Goal: Information Seeking & Learning: Learn about a topic

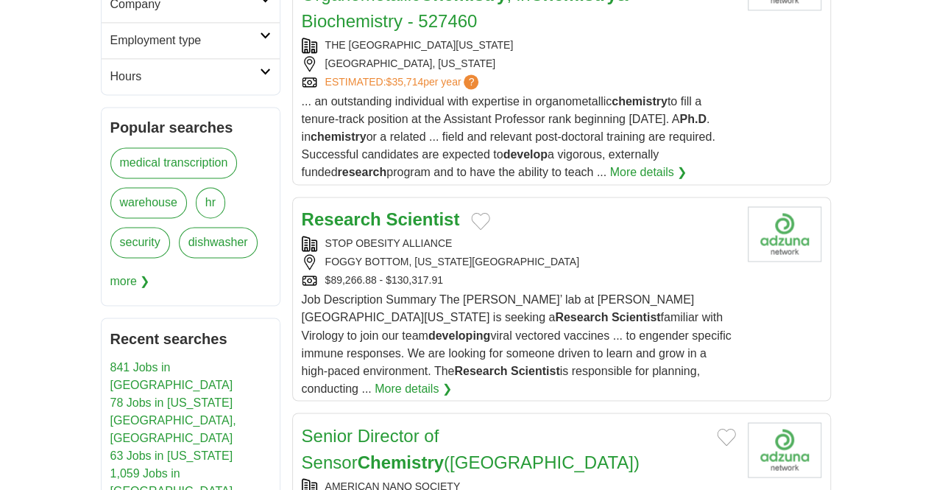
scroll to position [1071, 0]
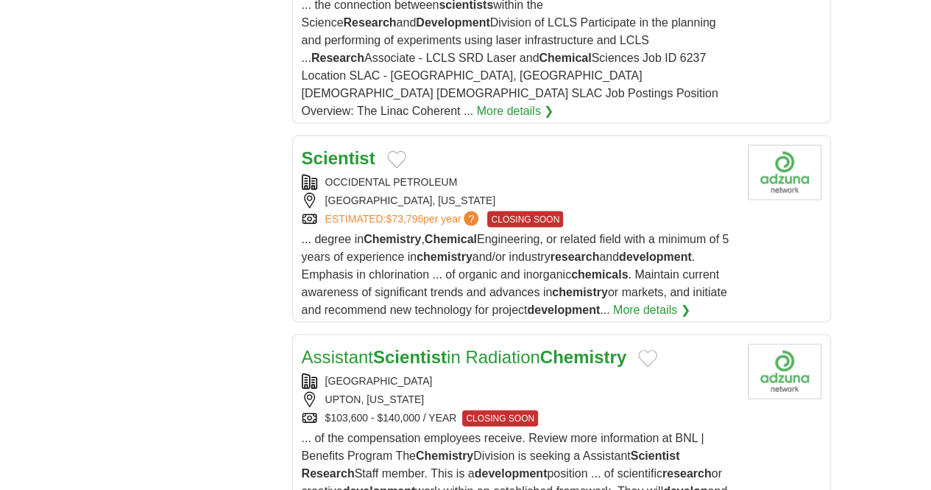
scroll to position [4199, 0]
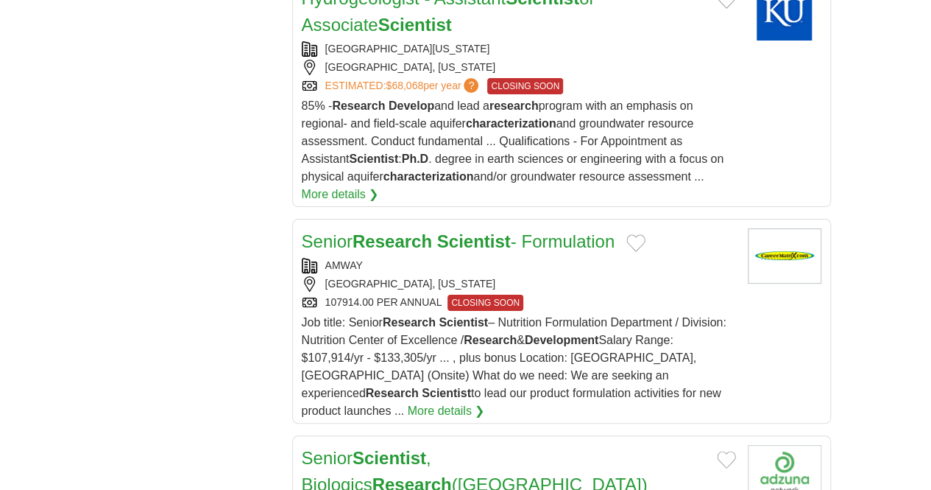
scroll to position [10260, 0]
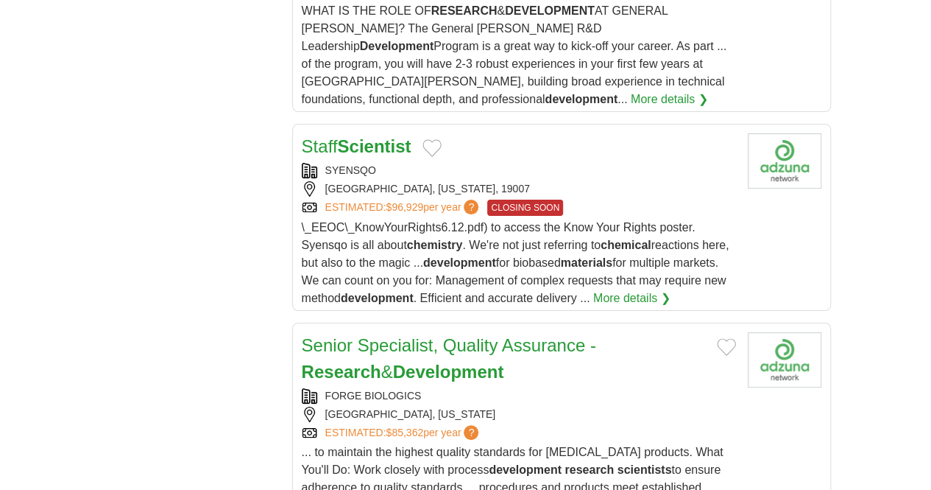
scroll to position [8867, 0]
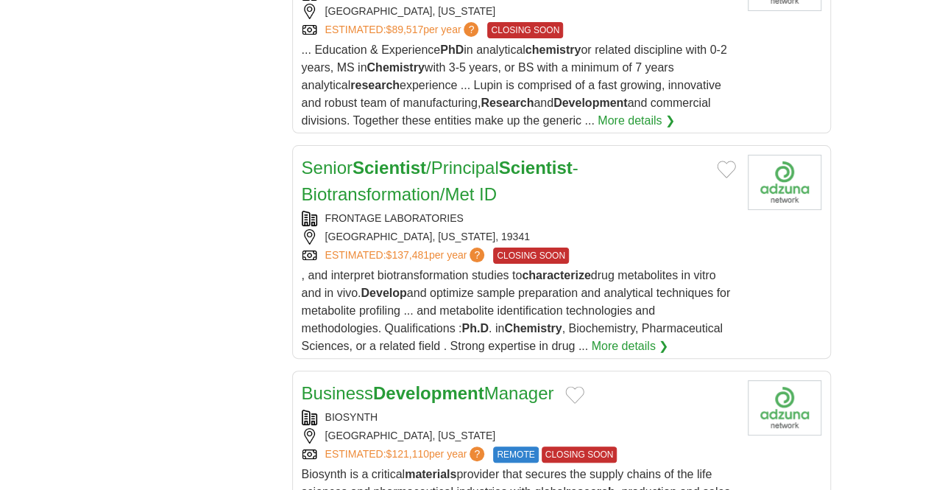
scroll to position [10182, 0]
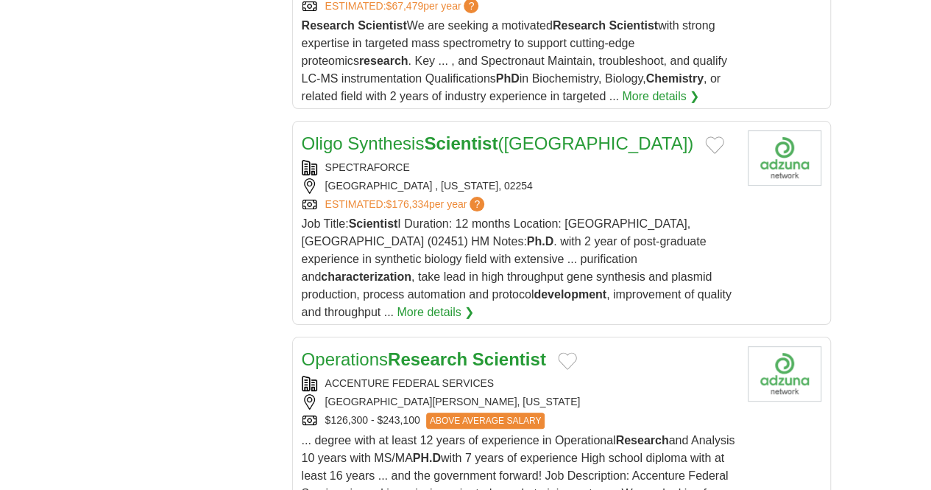
scroll to position [7905, 0]
